Goal: Transaction & Acquisition: Purchase product/service

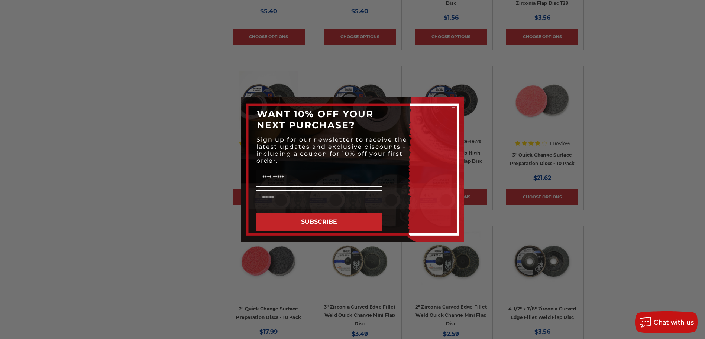
scroll to position [1597, 0]
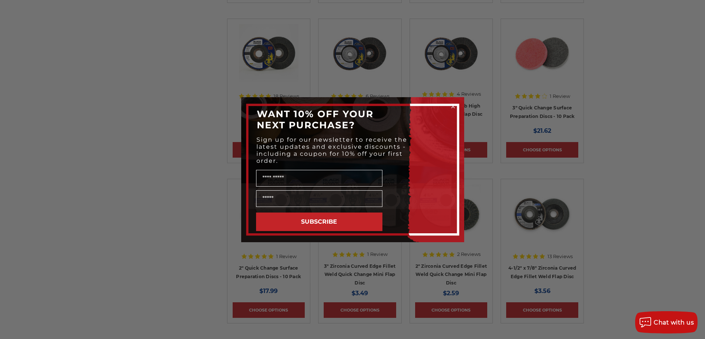
click at [455, 103] on icon "Close dialog" at bounding box center [452, 106] width 7 height 7
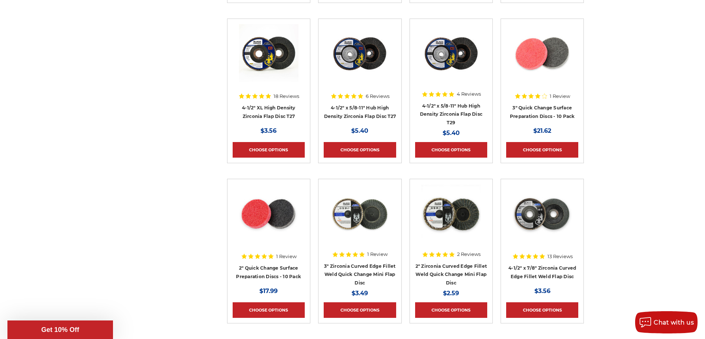
click at [453, 105] on div "Close dialog WANT 10% OFF YOUR NEXT PURCHASE? Sign up for our newsletter to rec…" at bounding box center [353, 169] width 238 height 145
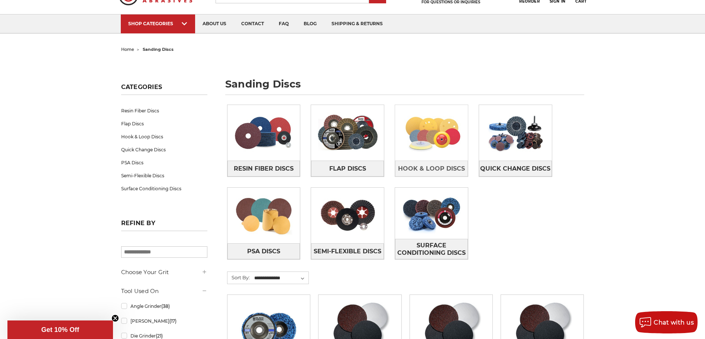
scroll to position [0, 0]
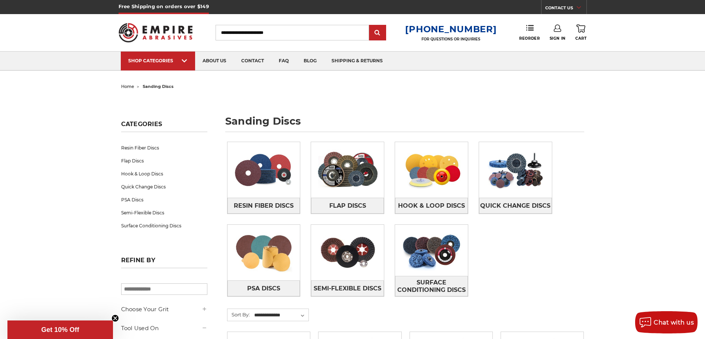
click at [260, 38] on input "Search" at bounding box center [291, 33] width 153 height 16
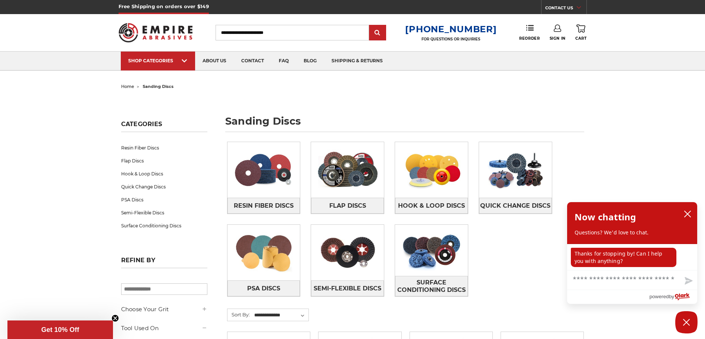
click at [260, 27] on input "Search" at bounding box center [291, 33] width 153 height 16
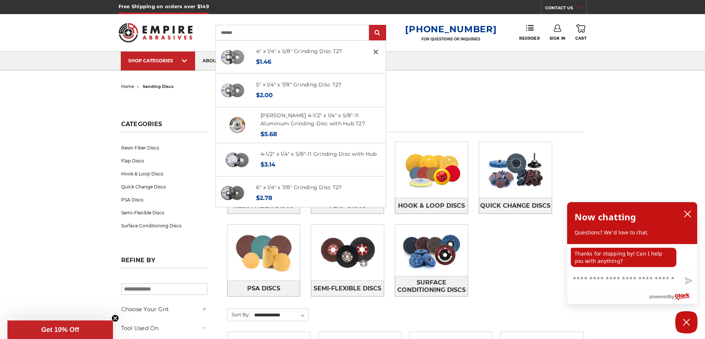
type input "*******"
click at [370, 26] on input "submit" at bounding box center [377, 33] width 15 height 15
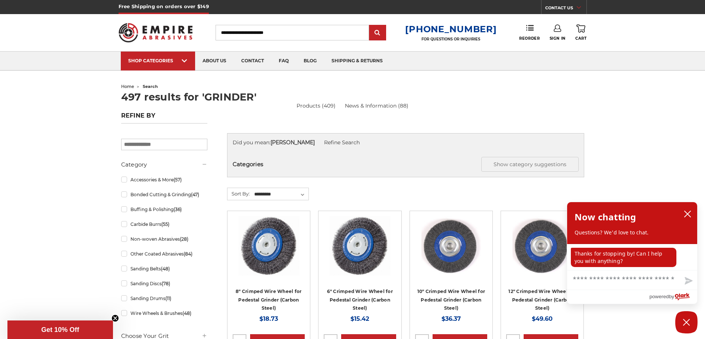
click at [266, 33] on input "Search" at bounding box center [291, 33] width 153 height 16
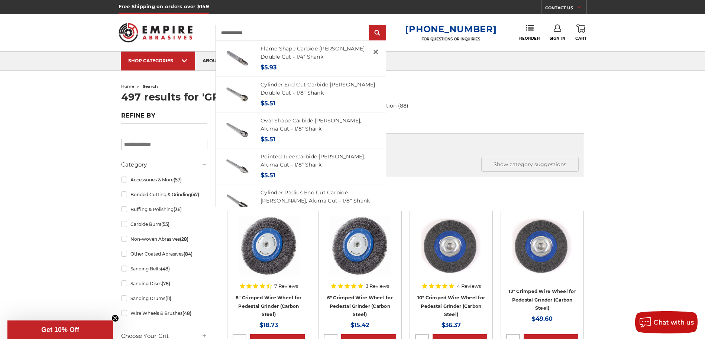
type input "**********"
click at [370, 26] on input "submit" at bounding box center [377, 33] width 15 height 15
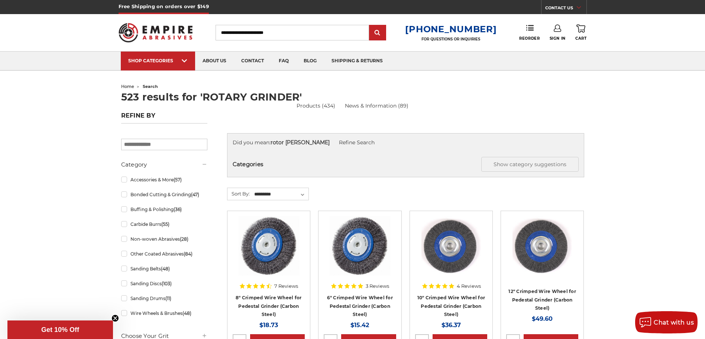
click at [252, 38] on input "Search" at bounding box center [291, 33] width 153 height 16
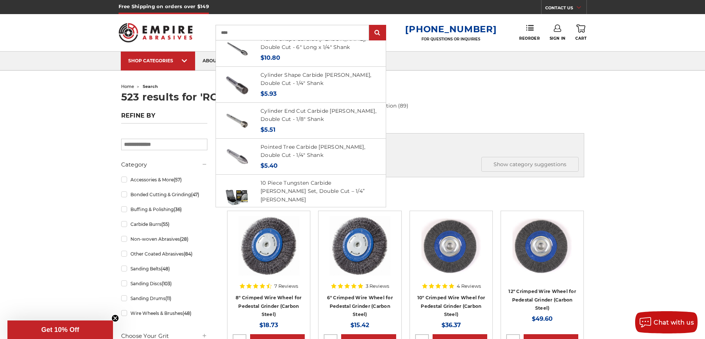
scroll to position [149, 0]
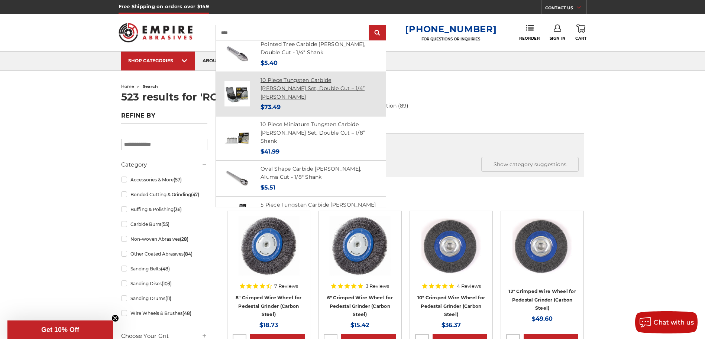
type input "****"
click at [276, 83] on link "10 Piece Tungsten Carbide [PERSON_NAME] Set, Double Cut – 1/4” [PERSON_NAME]" at bounding box center [312, 88] width 104 height 23
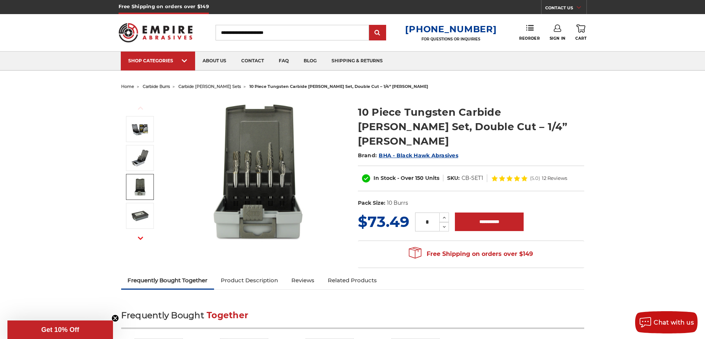
click at [263, 273] on link "Product Description" at bounding box center [249, 281] width 71 height 16
